Goal: Information Seeking & Learning: Learn about a topic

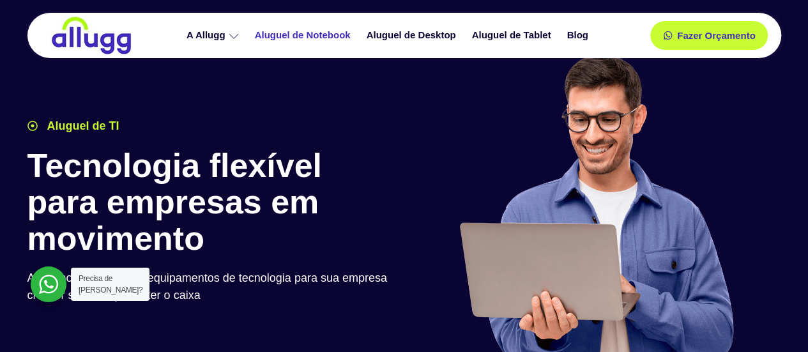
click at [328, 38] on link "Aluguel de Notebook" at bounding box center [304, 35] width 112 height 22
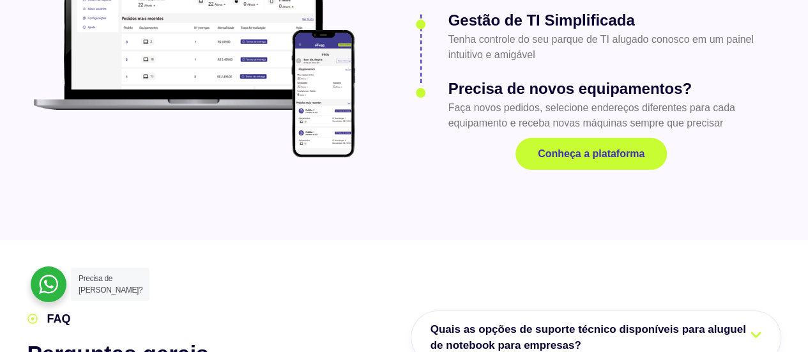
scroll to position [2172, 0]
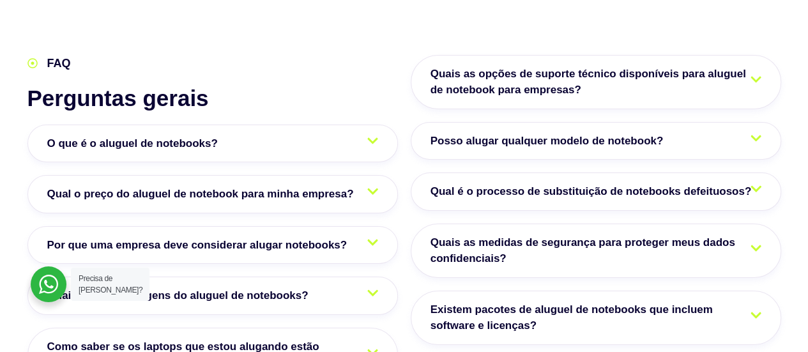
click at [77, 135] on span "O que é o aluguel de notebooks?" at bounding box center [135, 143] width 177 height 17
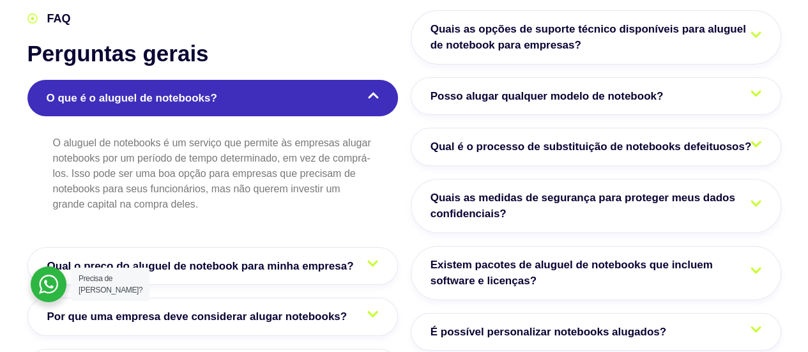
scroll to position [2236, 0]
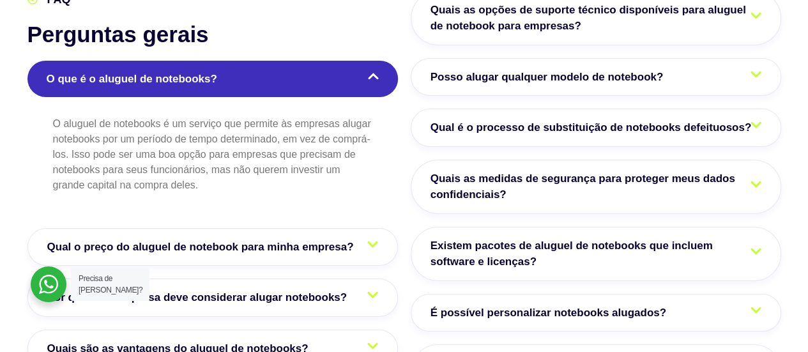
click at [225, 228] on link "Qual o preço do aluguel de notebook para minha empresa?" at bounding box center [212, 247] width 370 height 38
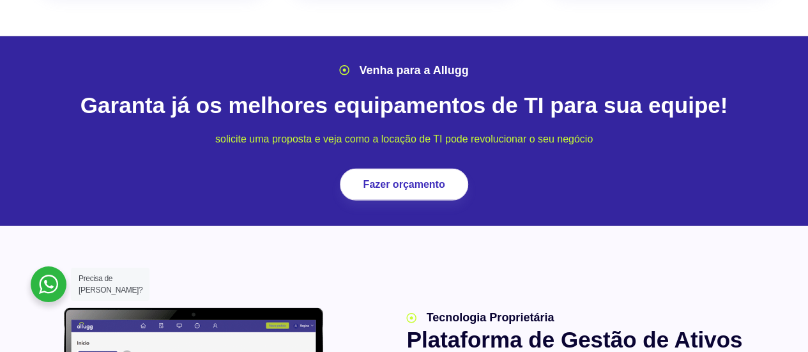
scroll to position [1278, 0]
